Goal: Task Accomplishment & Management: Use online tool/utility

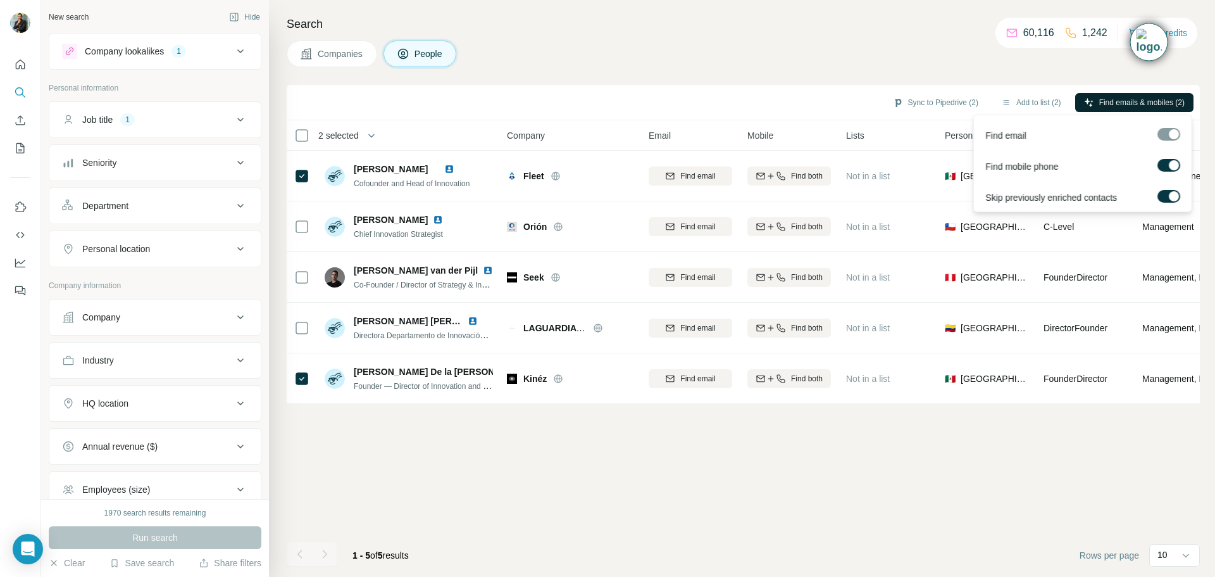
click at [1100, 97] on span "Find emails & mobiles (2)" at bounding box center [1142, 102] width 85 height 11
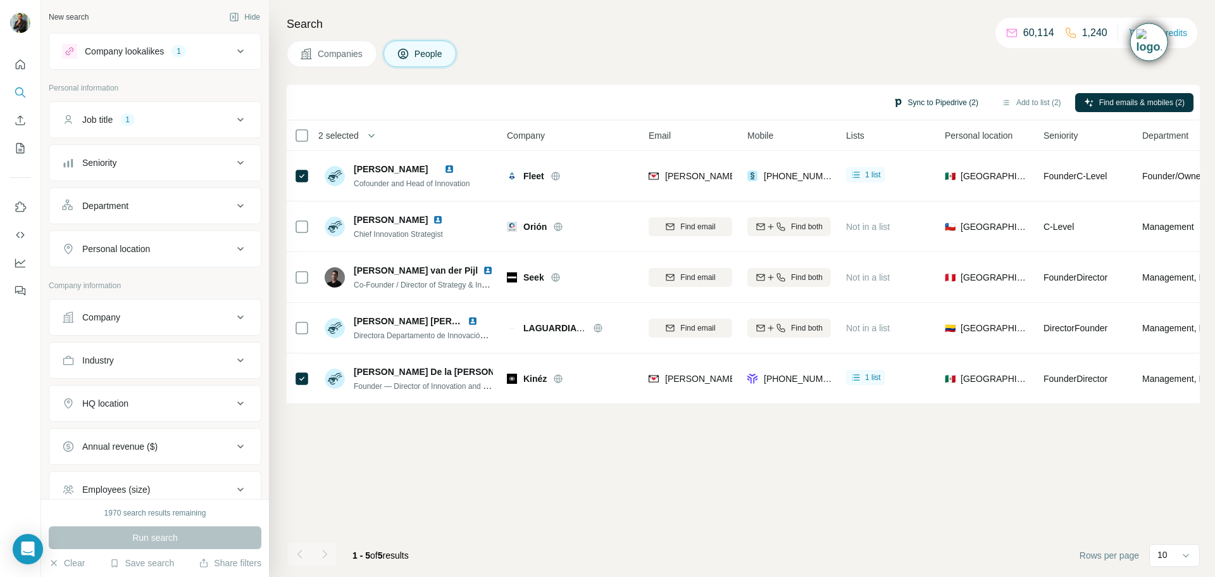
click at [943, 106] on button "Sync to Pipedrive (2)" at bounding box center [935, 102] width 103 height 19
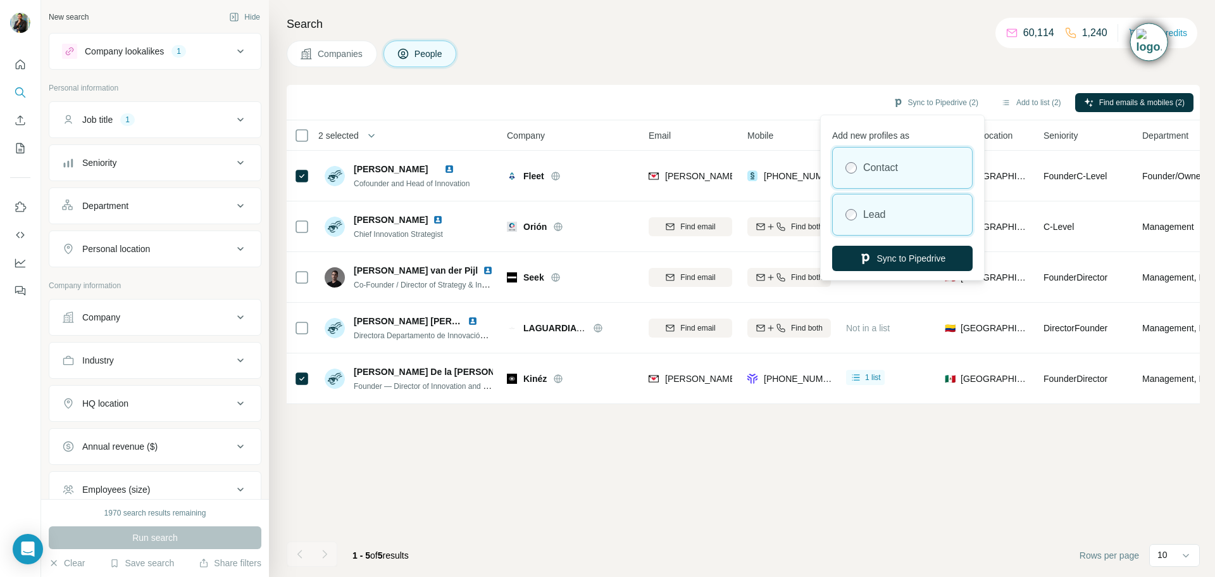
click at [910, 225] on div "Lead" at bounding box center [902, 214] width 139 height 41
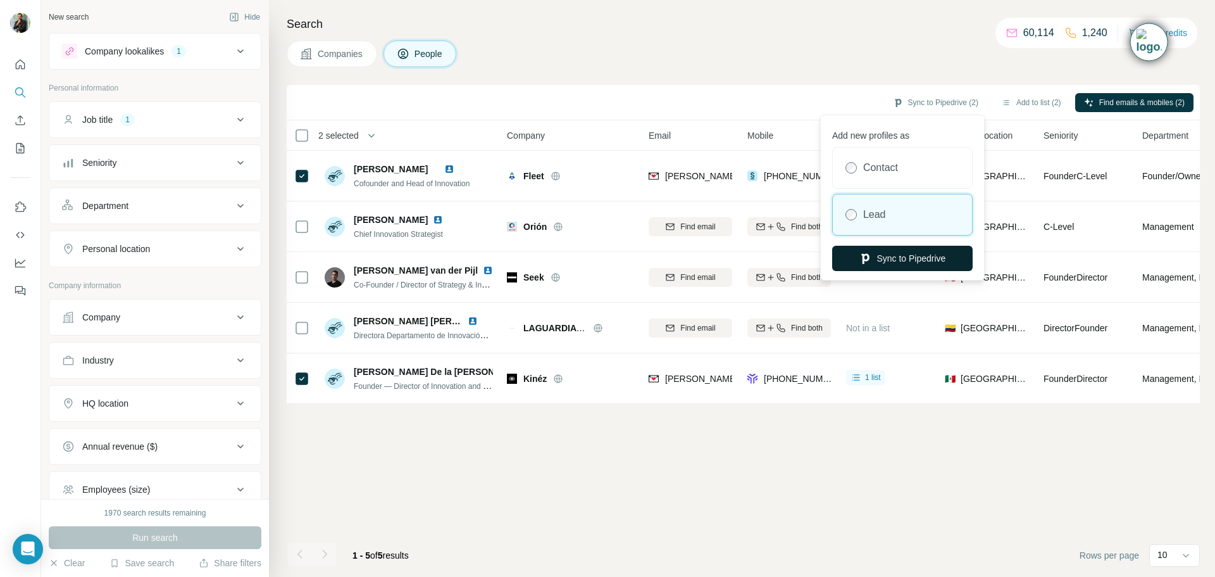
click at [903, 261] on button "Sync to Pipedrive" at bounding box center [902, 258] width 141 height 25
